Goal: Transaction & Acquisition: Book appointment/travel/reservation

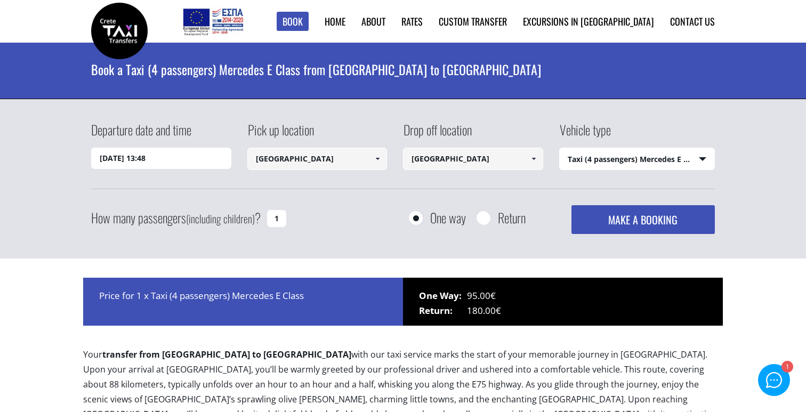
select select "540"
click at [606, 154] on select "Select vehicle type Taxi (4 passengers) Mercedes E Class Mini Van (7 passengers…" at bounding box center [637, 159] width 155 height 22
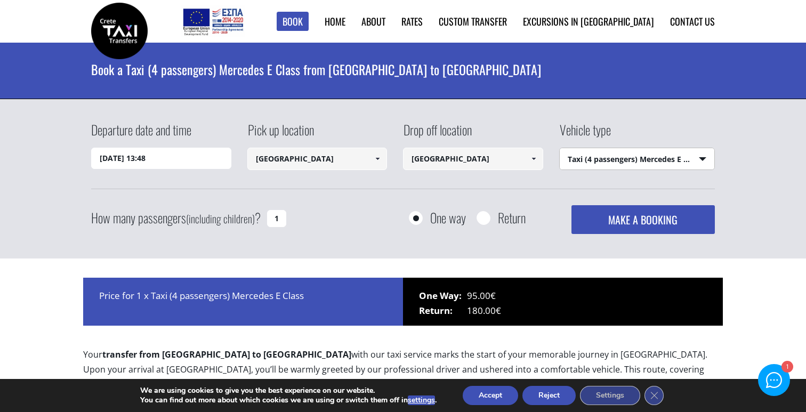
click at [156, 150] on input "[DATE] 13:48" at bounding box center [161, 158] width 140 height 21
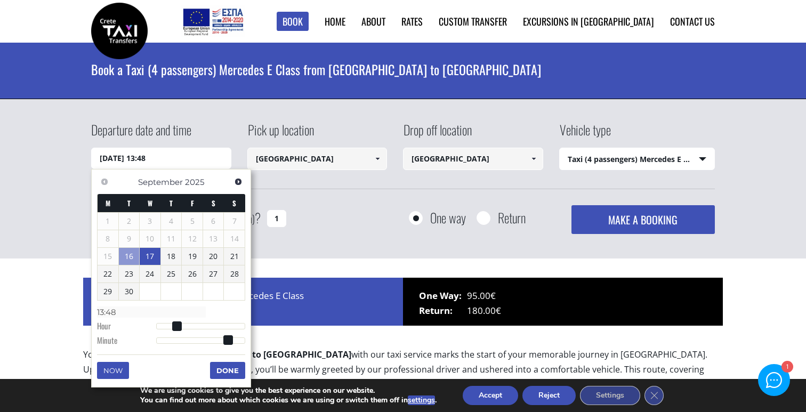
click at [148, 255] on link "17" at bounding box center [150, 256] width 21 height 17
type input "[DATE] 01:00"
type input "01:00"
type input "[DATE] 02:00"
type input "02:00"
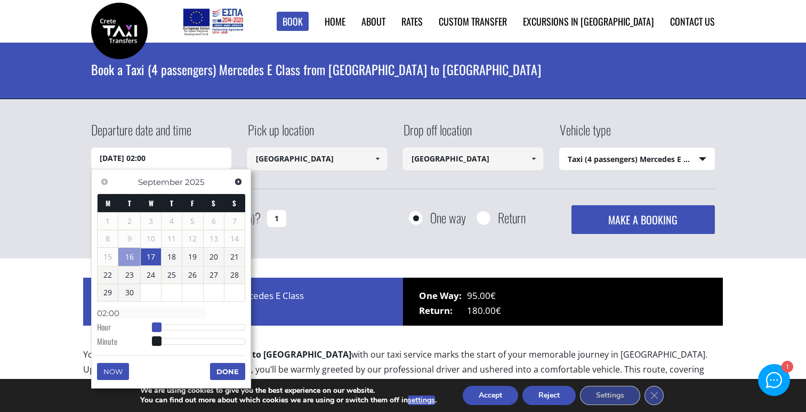
type input "[DATE] 03:00"
type input "03:00"
type input "[DATE] 04:00"
type input "04:00"
type input "[DATE] 05:00"
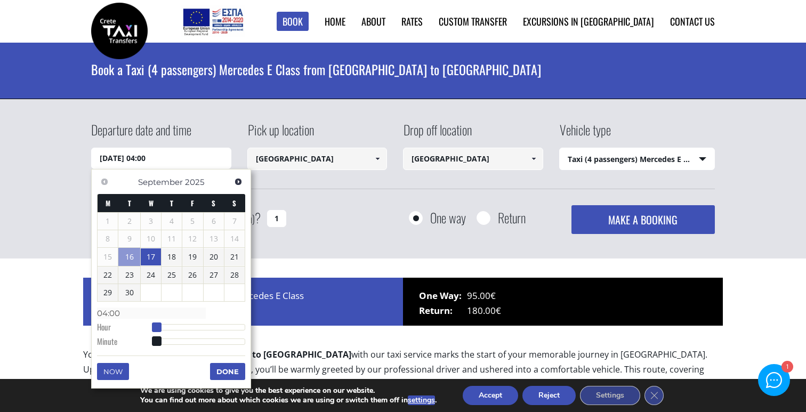
type input "05:00"
type input "[DATE] 06:00"
type input "06:00"
type input "[DATE] 07:00"
type input "07:00"
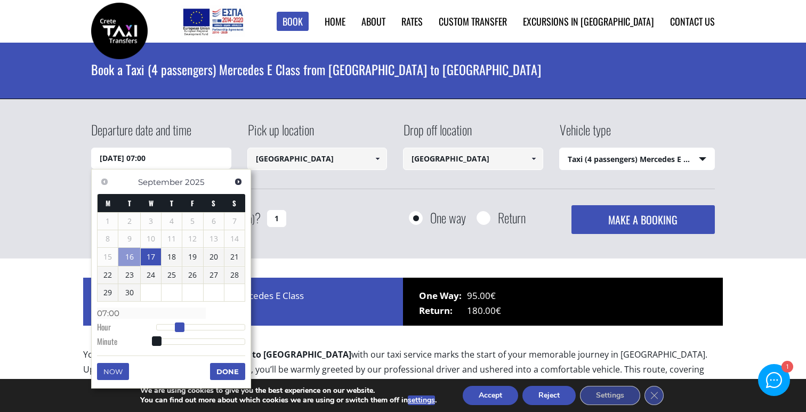
type input "[DATE] 08:00"
type input "08:00"
type input "[DATE] 09:00"
type input "09:00"
type input "[DATE] 10:00"
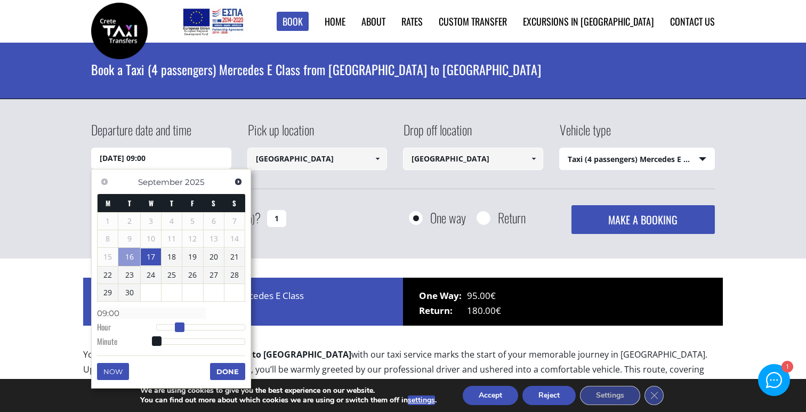
type input "10:00"
type input "[DATE] 11:00"
type input "11:00"
type input "[DATE] 12:00"
type input "12:00"
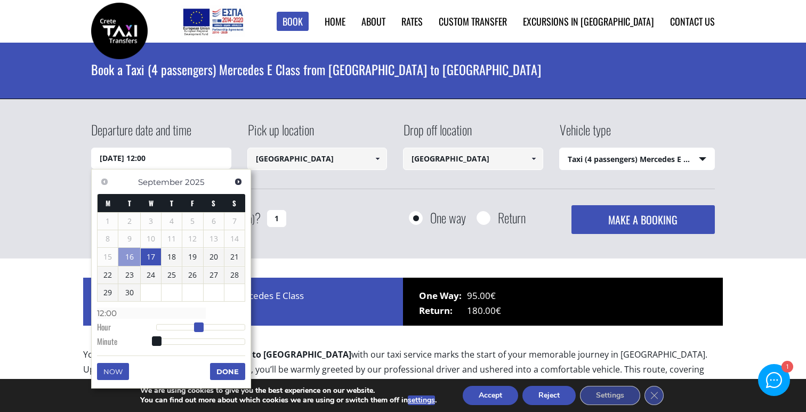
type input "[DATE] 13:00"
type input "13:00"
type input "[DATE] 14:00"
type input "14:00"
type input "[DATE] 15:00"
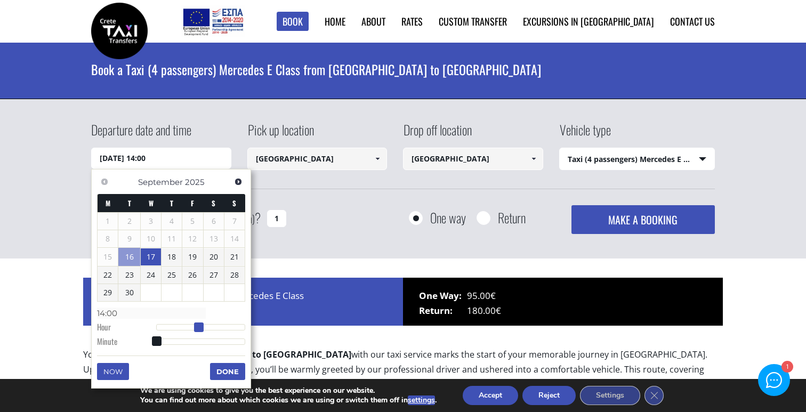
type input "15:00"
type input "[DATE] 16:00"
type input "16:00"
type input "[DATE] 17:00"
type input "17:00"
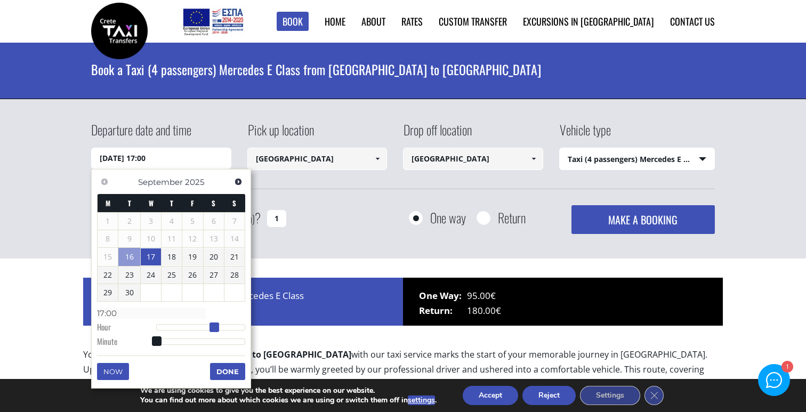
type input "[DATE] 18:00"
type input "18:00"
type input "[DATE] 19:00"
type input "19:00"
type input "[DATE] 20:00"
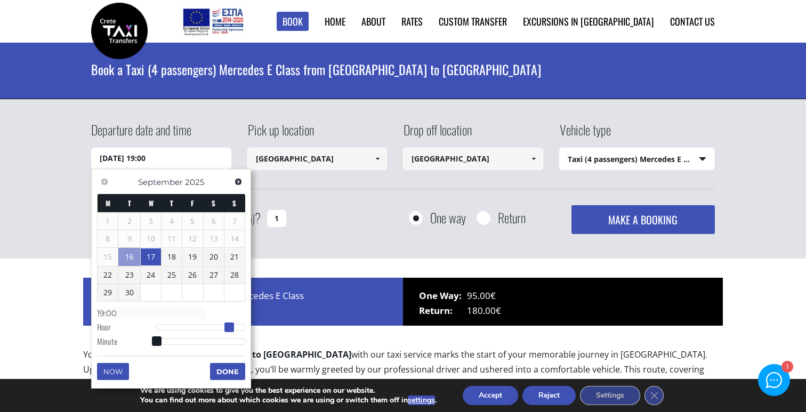
type input "20:00"
drag, startPoint x: 157, startPoint y: 329, endPoint x: 234, endPoint y: 329, distance: 76.8
click at [234, 329] on span at bounding box center [234, 328] width 10 height 10
type input "[DATE] 20:01"
type input "20:01"
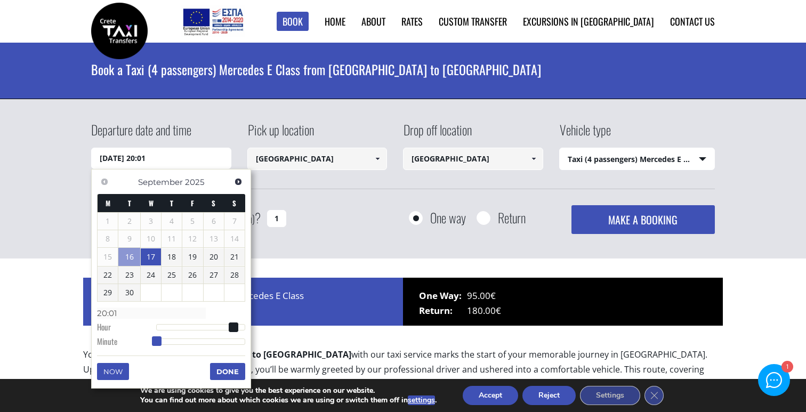
type input "[DATE] 20:02"
type input "20:02"
type input "[DATE] 20:04"
type input "20:04"
type input "[DATE] 20:06"
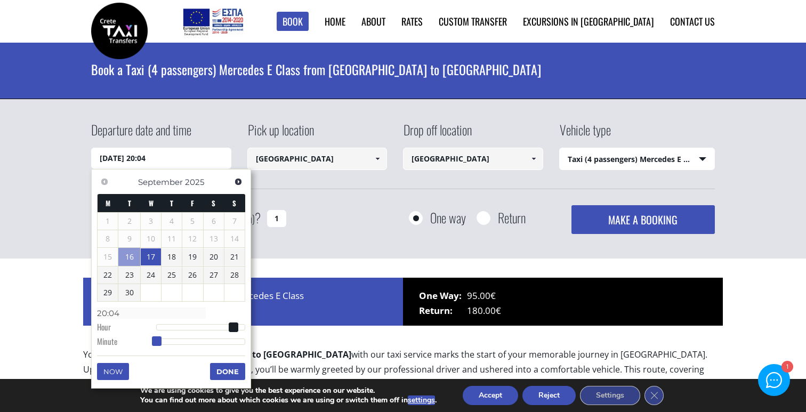
type input "20:06"
type input "[DATE] 20:08"
type input "20:08"
type input "[DATE] 20:11"
type input "20:11"
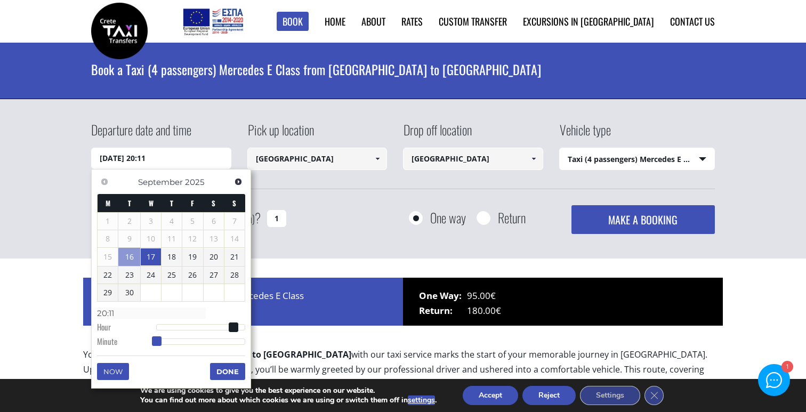
type input "[DATE] 20:15"
type input "20:15"
type input "[DATE] 20:17"
type input "20:17"
type input "[DATE] 20:18"
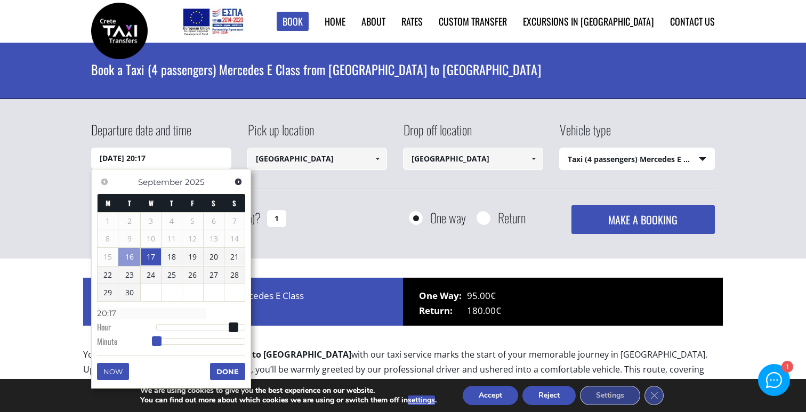
type input "20:18"
type input "[DATE] 20:19"
type input "20:19"
type input "[DATE] 20:21"
type input "20:21"
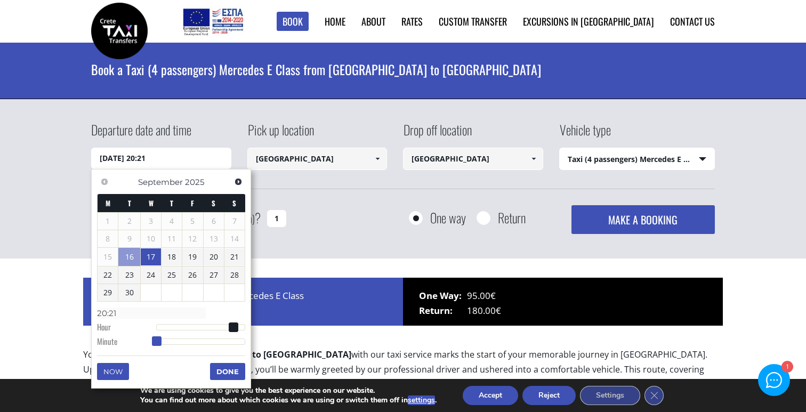
type input "[DATE] 20:22"
type input "20:22"
type input "[DATE] 20:23"
type input "20:23"
type input "[DATE] 20:24"
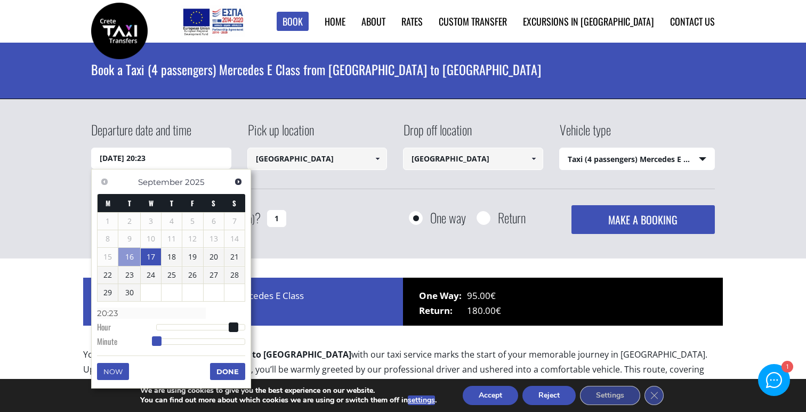
type input "20:24"
type input "[DATE] 20:25"
type input "20:25"
type input "[DATE] 20:27"
type input "20:27"
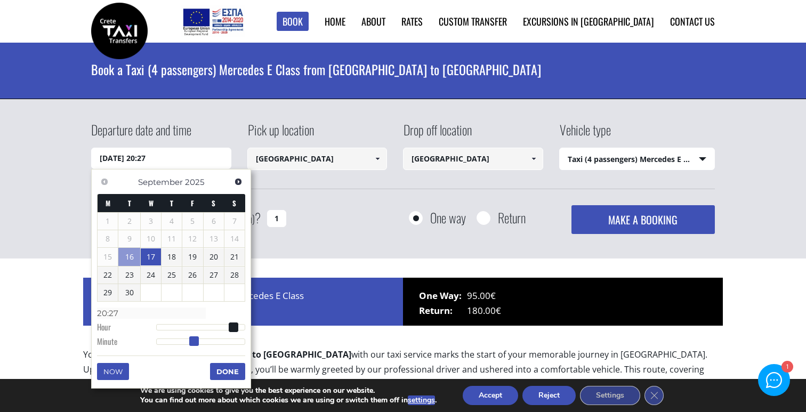
type input "[DATE] 20:28"
type input "20:28"
type input "[DATE] 20:29"
type input "20:29"
type input "[DATE] 20:30"
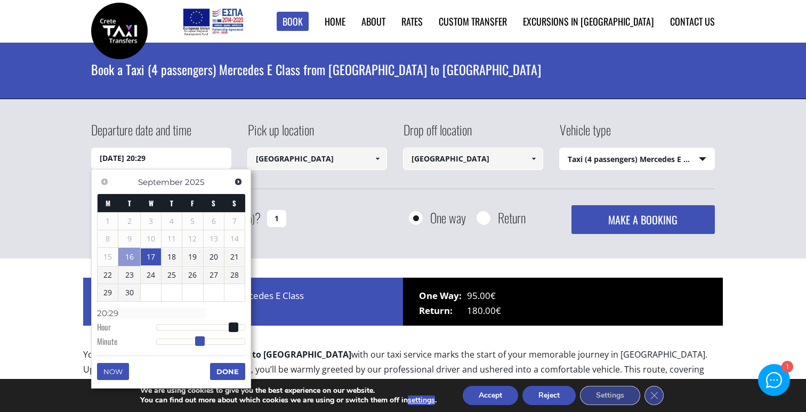
type input "20:30"
type input "[DATE] 20:31"
type input "20:31"
type input "[DATE] 20:33"
type input "20:33"
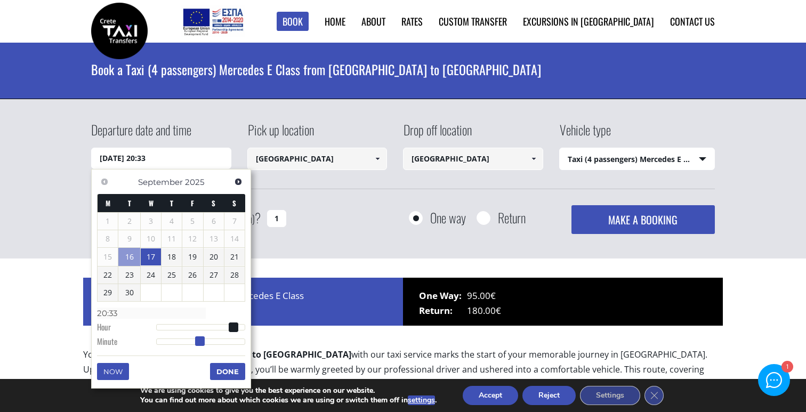
type input "[DATE] 20:34"
type input "20:34"
type input "[DATE] 20:35"
type input "20:35"
type input "[DATE] 20:36"
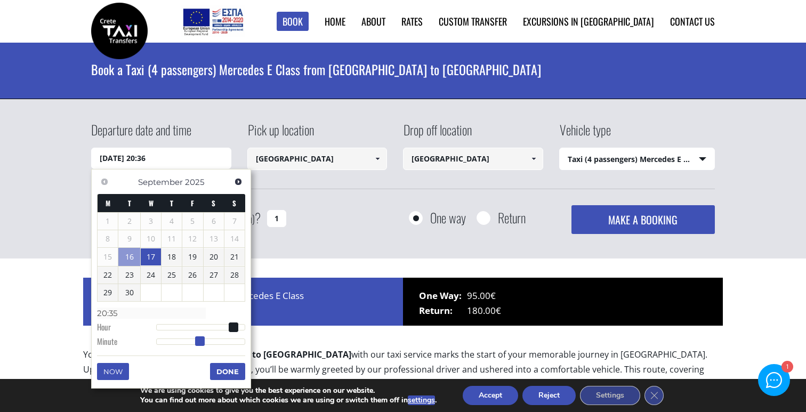
type input "20:36"
type input "[DATE] 20:37"
type input "20:37"
type input "[DATE] 20:39"
type input "20:39"
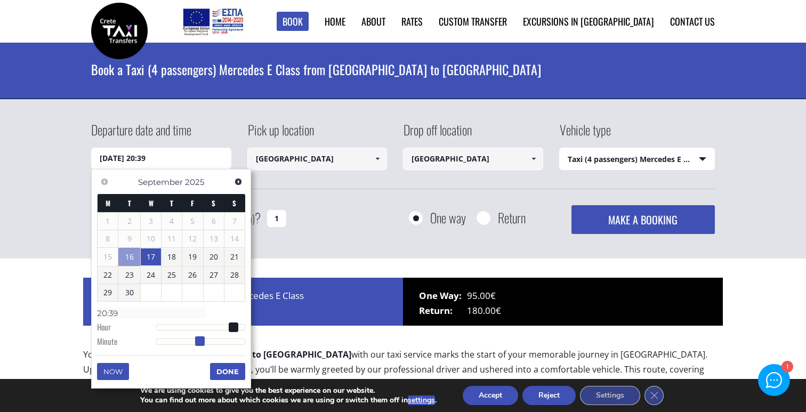
type input "[DATE] 20:40"
type input "20:40"
type input "[DATE] 20:41"
type input "20:41"
type input "[DATE] 20:42"
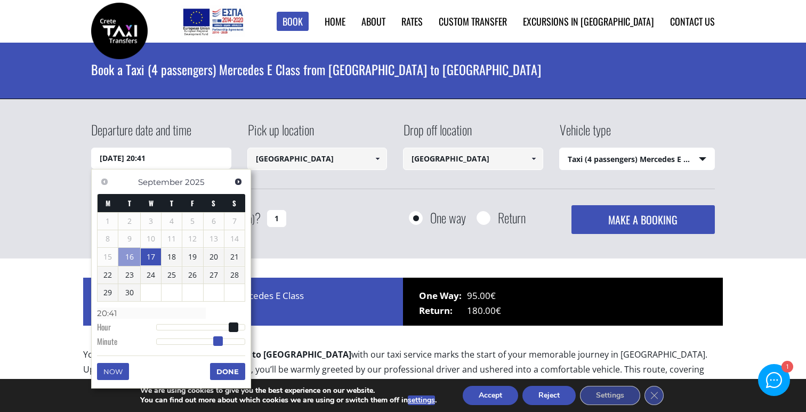
type input "20:42"
type input "[DATE] 20:44"
type input "20:44"
type input "[DATE] 20:45"
type input "20:45"
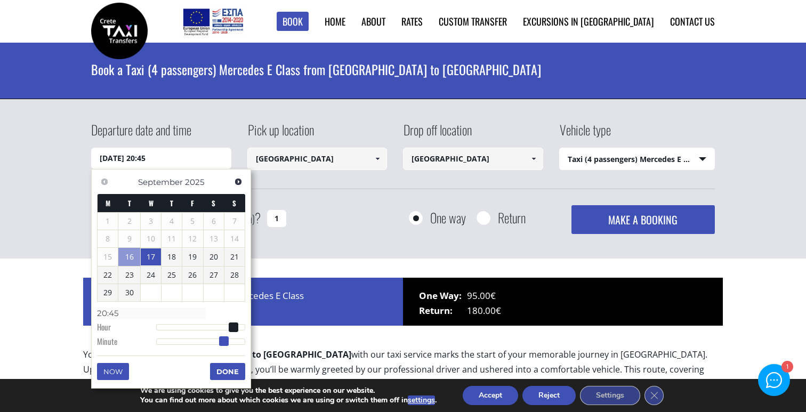
type input "[DATE] 20:46"
type input "20:46"
type input "[DATE] 20:47"
type input "20:47"
type input "[DATE] 20:48"
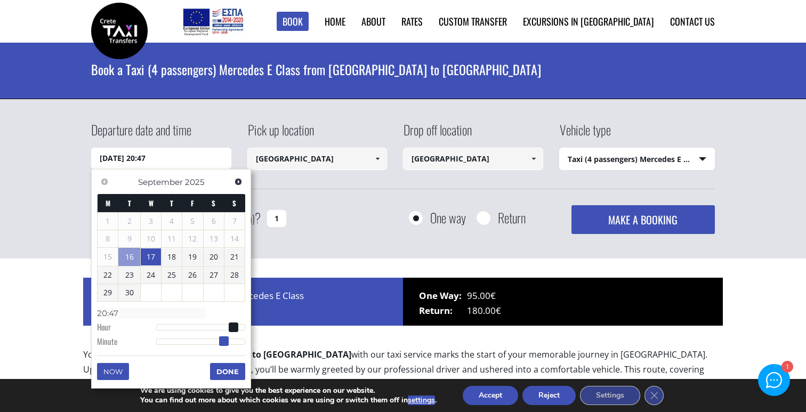
type input "20:48"
type input "[DATE] 20:49"
type input "20:49"
type input "[DATE] 20:50"
type input "20:50"
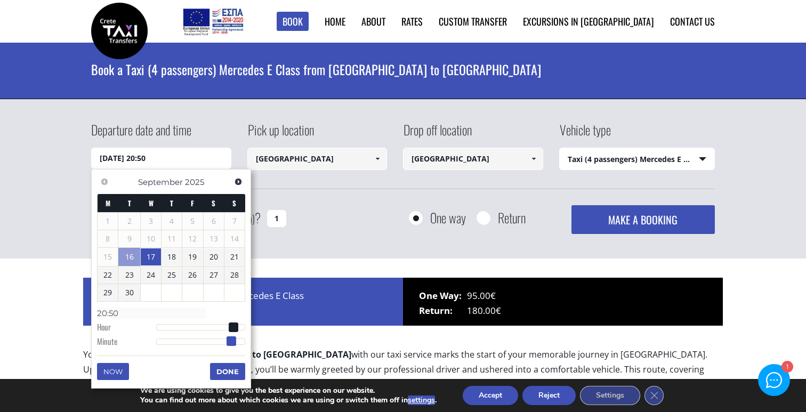
type input "[DATE] 20:51"
type input "20:51"
type input "[DATE] 20:52"
type input "20:52"
type input "[DATE] 20:53"
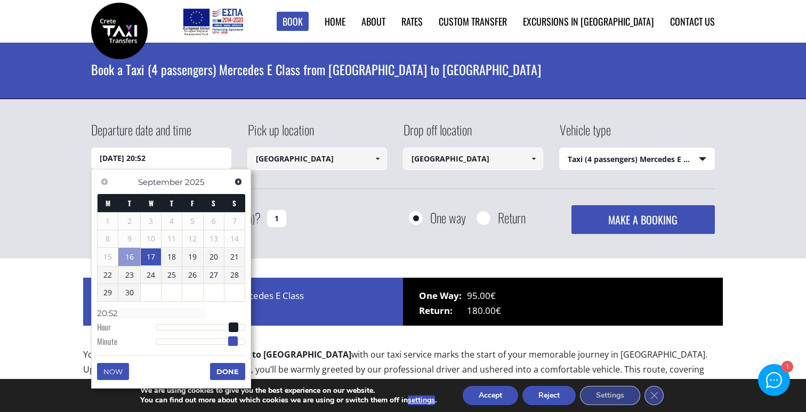
type input "20:53"
type input "[DATE] 20:54"
type input "20:54"
type input "[DATE] 20:55"
type input "20:55"
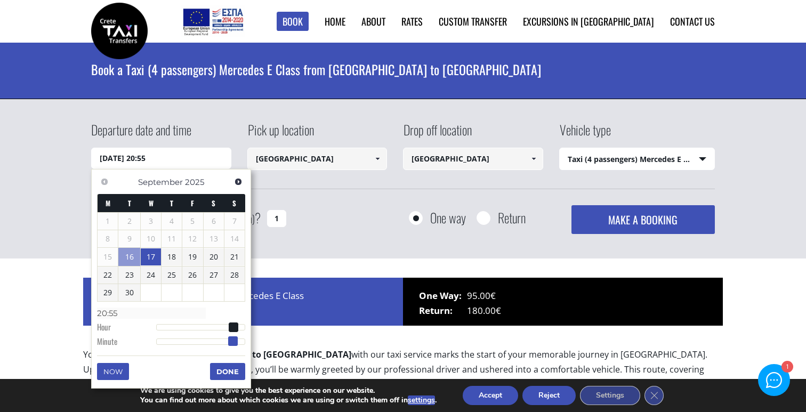
type input "[DATE] 20:56"
type input "20:56"
type input "[DATE] 20:57"
type input "20:57"
type input "[DATE] 20:58"
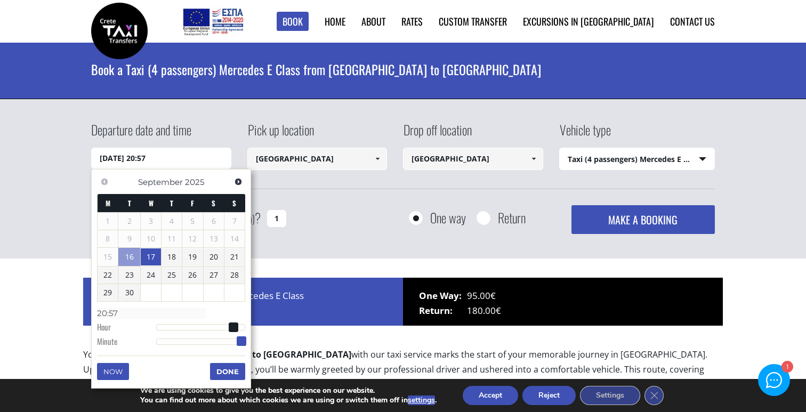
type input "20:58"
type input "[DATE] 20:59"
type input "20:59"
drag, startPoint x: 155, startPoint y: 342, endPoint x: 244, endPoint y: 347, distance: 89.7
click at [244, 347] on dl "Time 20:59 Hour Minute Second Millisecond Microsecond Time Zone -1200 -1100 -10…" at bounding box center [171, 327] width 148 height 45
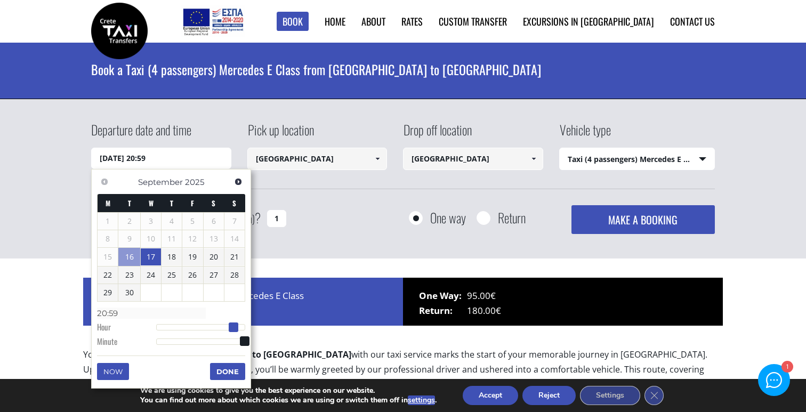
type input "[DATE] 21:59"
type input "21:59"
type input "[DATE] 20:59"
type input "20:59"
type input "[DATE] 21:59"
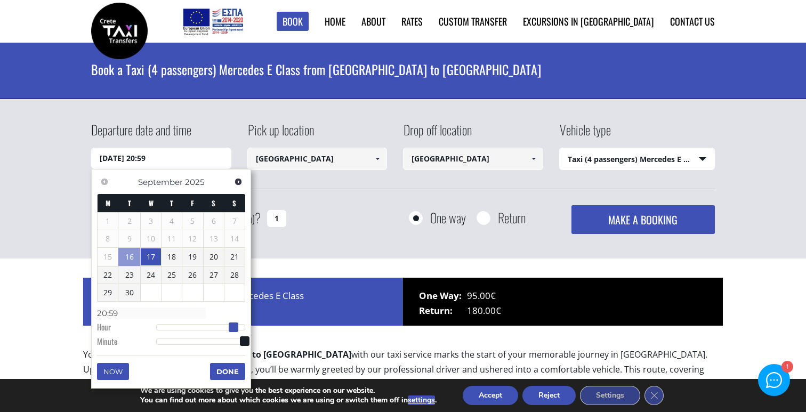
type input "21:59"
click at [234, 328] on span at bounding box center [234, 328] width 10 height 10
type input "[DATE] 21:58"
type input "21:58"
type input "[DATE] 21:56"
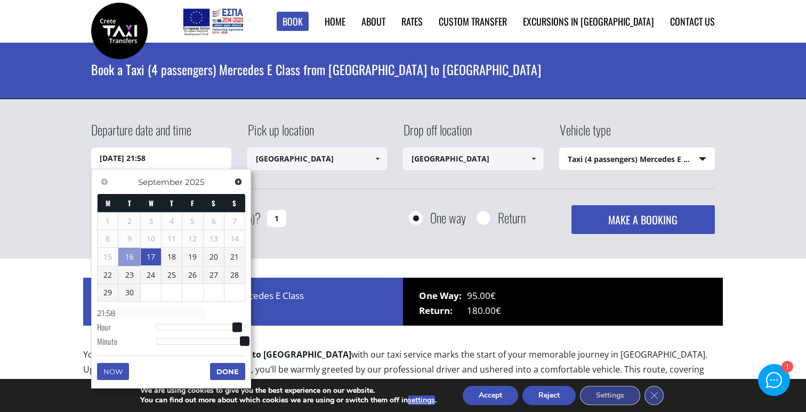
type input "21:56"
type input "[DATE] 21:52"
type input "21:52"
type input "[DATE] 21:49"
type input "21:49"
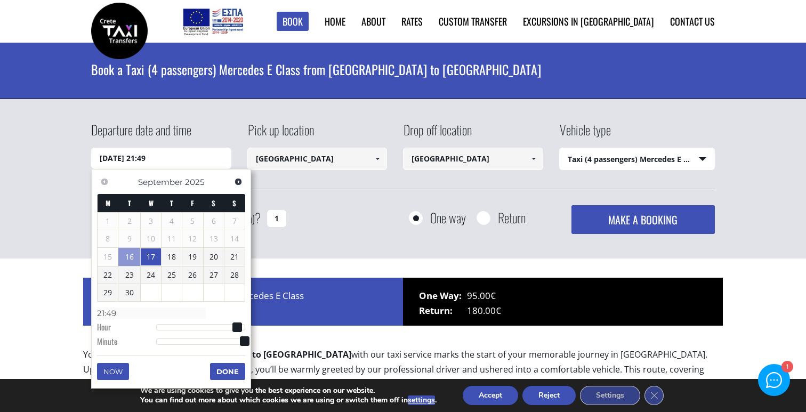
type input "[DATE] 21:47"
type input "21:47"
type input "[DATE] 21:43"
type input "21:43"
type input "[DATE] 21:40"
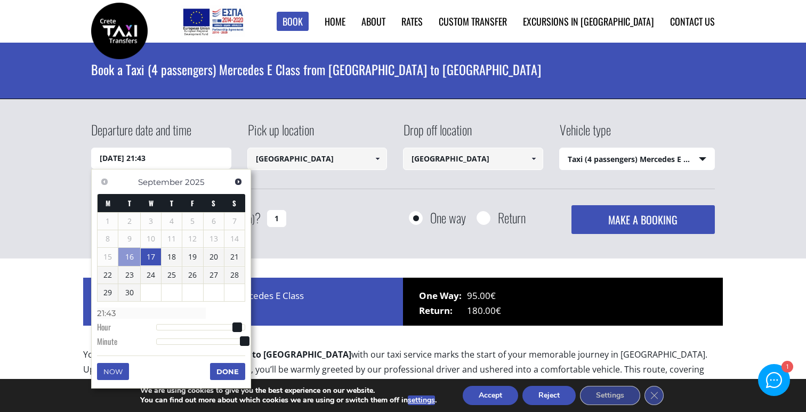
type input "21:40"
type input "[DATE] 21:38"
type input "21:38"
type input "[DATE] 21:36"
type input "21:36"
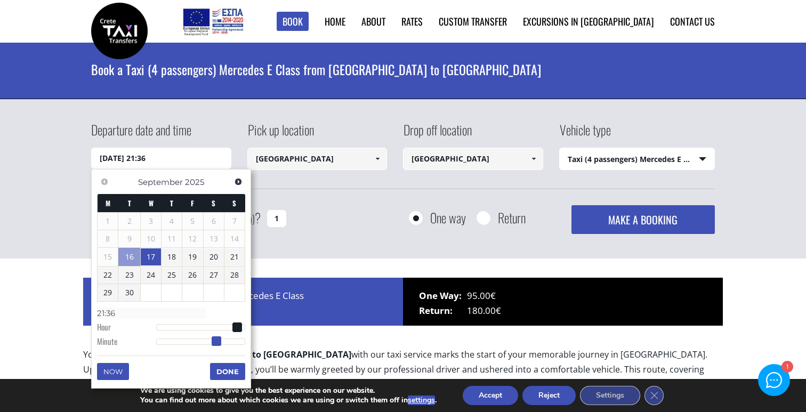
type input "[DATE] 21:34"
type input "21:34"
type input "[DATE] 21:32"
type input "21:32"
type input "[DATE] 21:30"
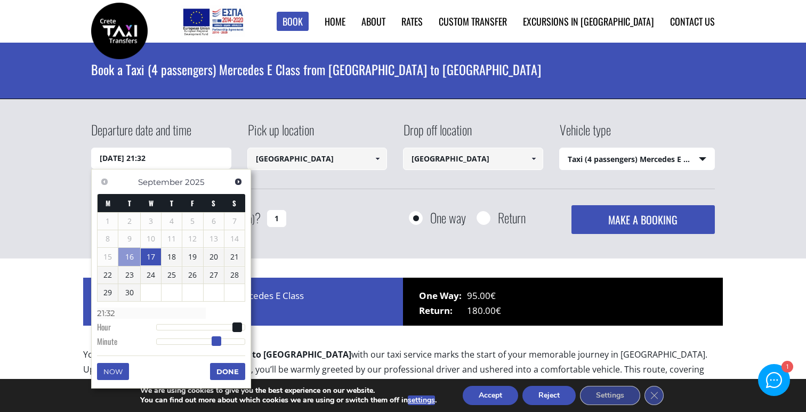
type input "21:30"
type input "[DATE] 21:29"
type input "21:29"
type input "[DATE] 21:28"
type input "21:28"
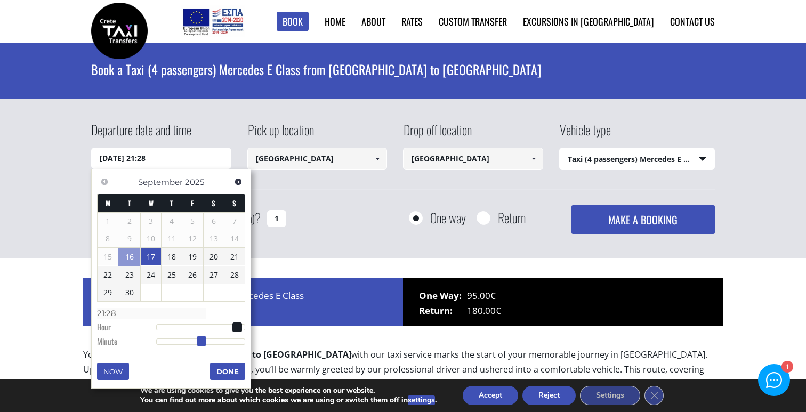
type input "[DATE] 21:27"
type input "21:27"
type input "[DATE] 21:28"
type input "21:28"
type input "[DATE] 21:27"
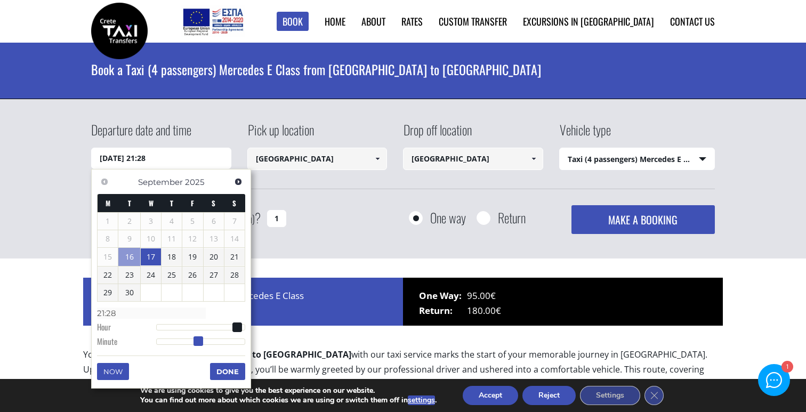
type input "21:27"
type input "[DATE] 21:26"
type input "21:26"
type input "[DATE] 21:24"
type input "21:24"
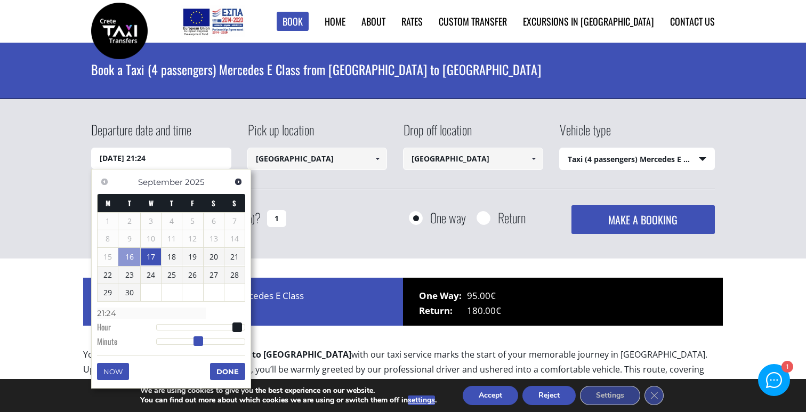
type input "[DATE] 21:23"
type input "21:23"
type input "[DATE] 21:22"
type input "21:22"
type input "[DATE] 21:21"
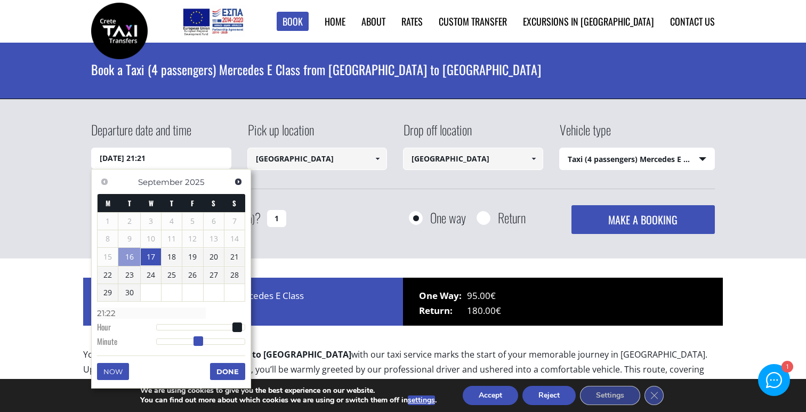
type input "21:21"
type input "[DATE] 21:20"
type input "21:20"
type input "[DATE] 21:19"
type input "21:19"
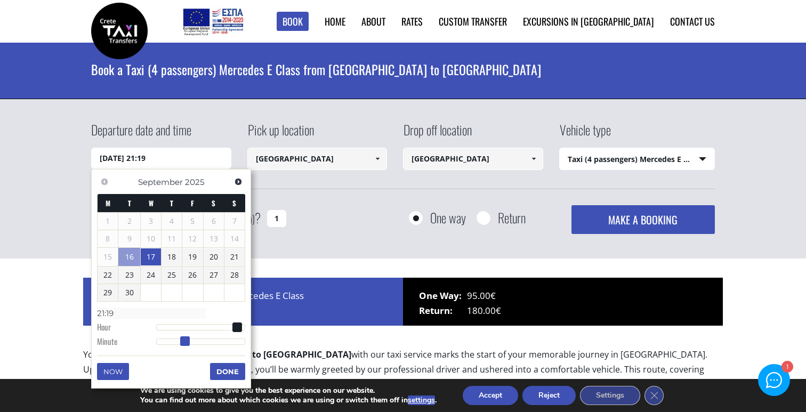
type input "[DATE] 21:18"
type input "21:18"
type input "[DATE] 21:17"
type input "21:17"
type input "[DATE] 21:16"
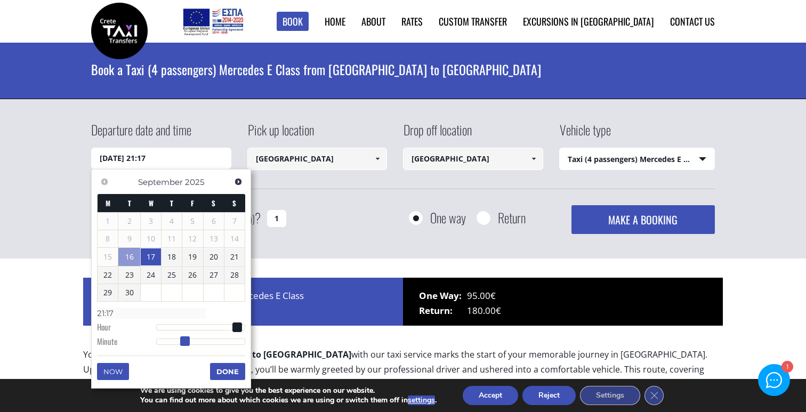
type input "21:16"
type input "[DATE] 21:15"
type input "21:15"
type input "[DATE] 21:14"
type input "21:14"
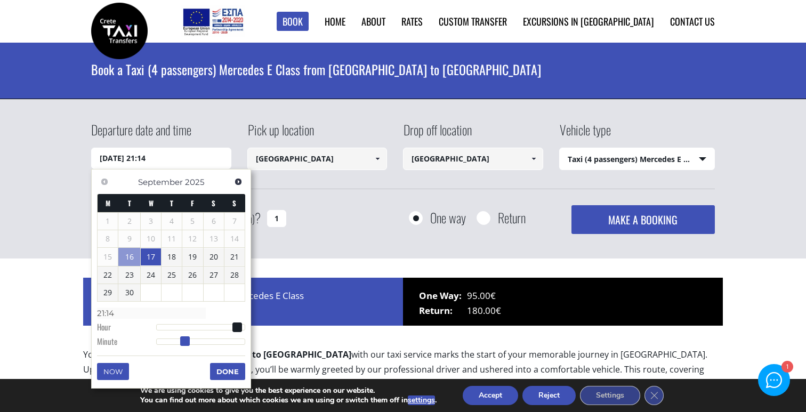
type input "[DATE] 21:13"
type input "21:13"
type input "[DATE] 21:12"
type input "21:12"
type input "[DATE] 21:11"
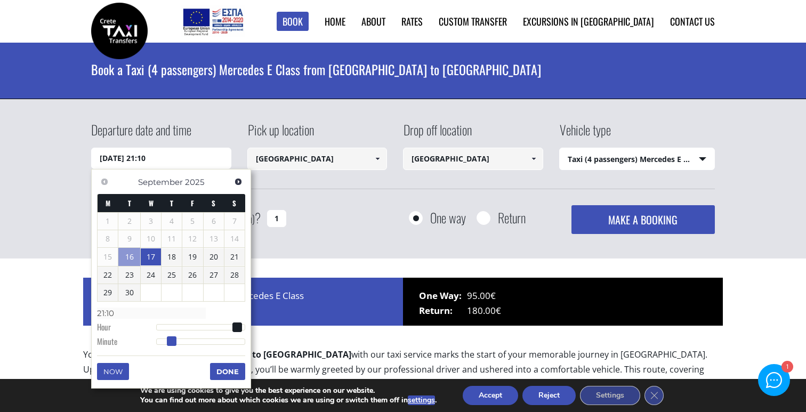
drag, startPoint x: 220, startPoint y: 344, endPoint x: 170, endPoint y: 350, distance: 49.9
click at [170, 350] on div "Previous Next [DATE] M T W T F S S 1 2 3 4 5 6 7 8 9 10 11 12 13 14 15 16 17 18…" at bounding box center [171, 279] width 160 height 220
click at [235, 374] on button "Done" at bounding box center [227, 371] width 35 height 17
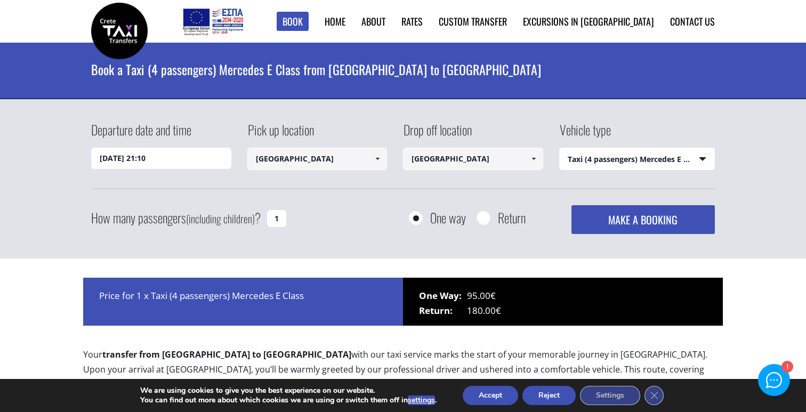
click at [621, 215] on button "MAKE A BOOKING" at bounding box center [643, 219] width 143 height 29
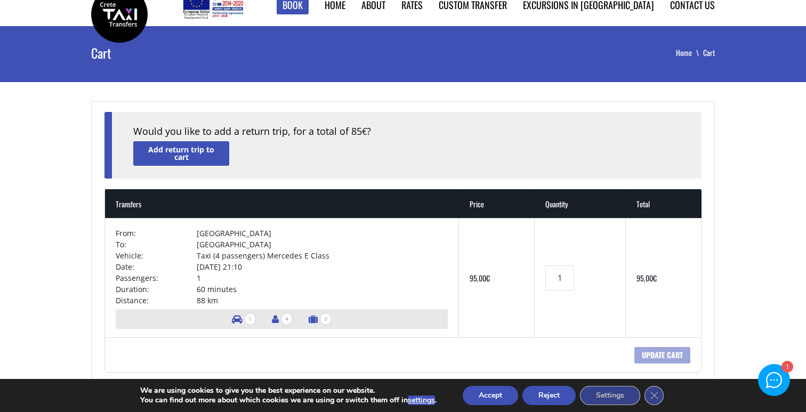
scroll to position [22, 0]
